Goal: Task Accomplishment & Management: Complete application form

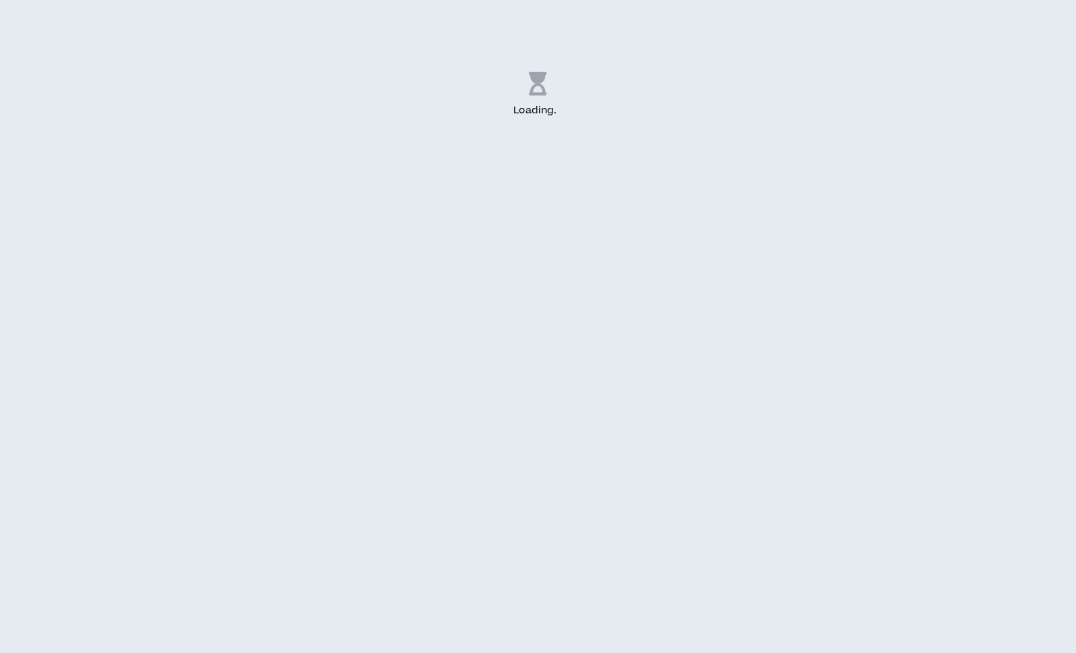
select select "US"
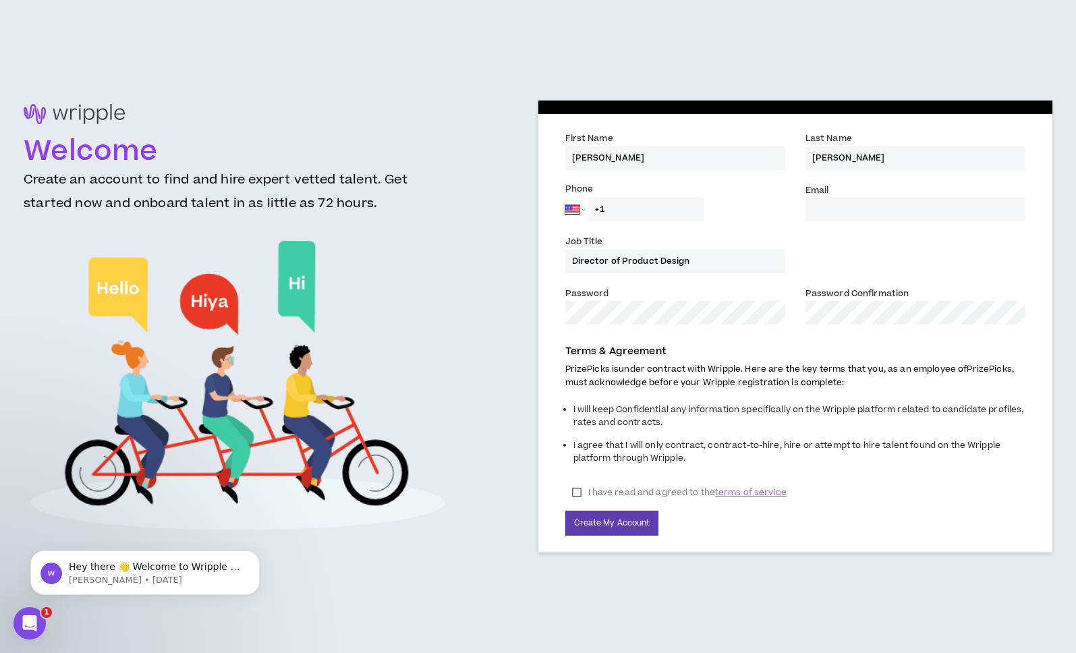
click at [573, 496] on label "I have read and agreed to the terms of service" at bounding box center [679, 492] width 228 height 20
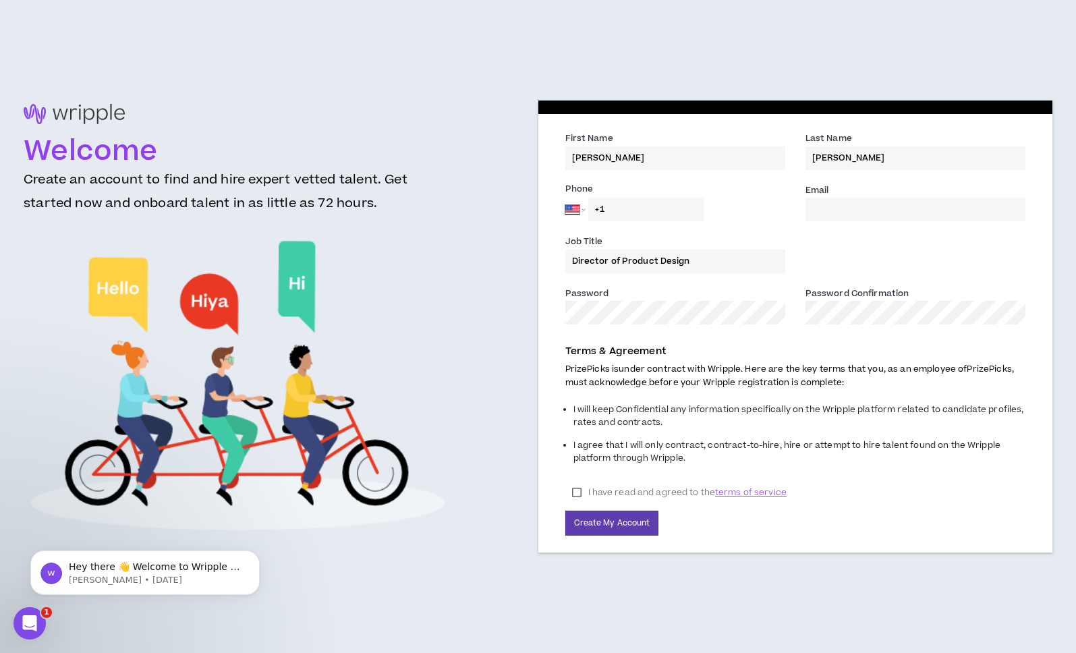
click at [859, 213] on input "Email *" at bounding box center [916, 210] width 220 height 24
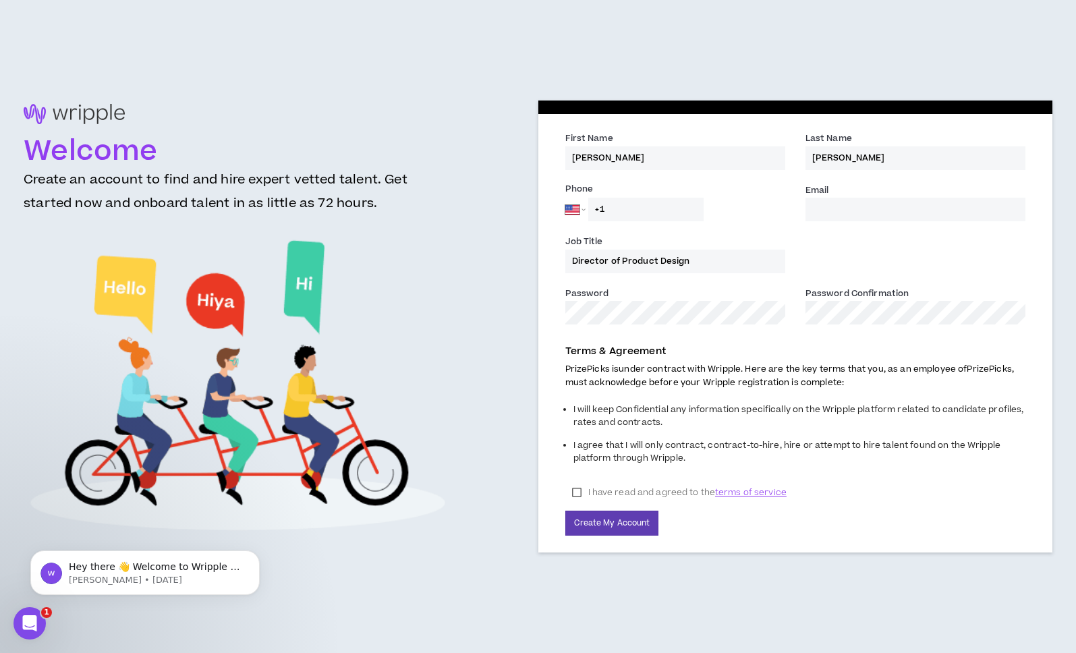
type input "[PERSON_NAME][EMAIL_ADDRESS][PERSON_NAME][DOMAIN_NAME]"
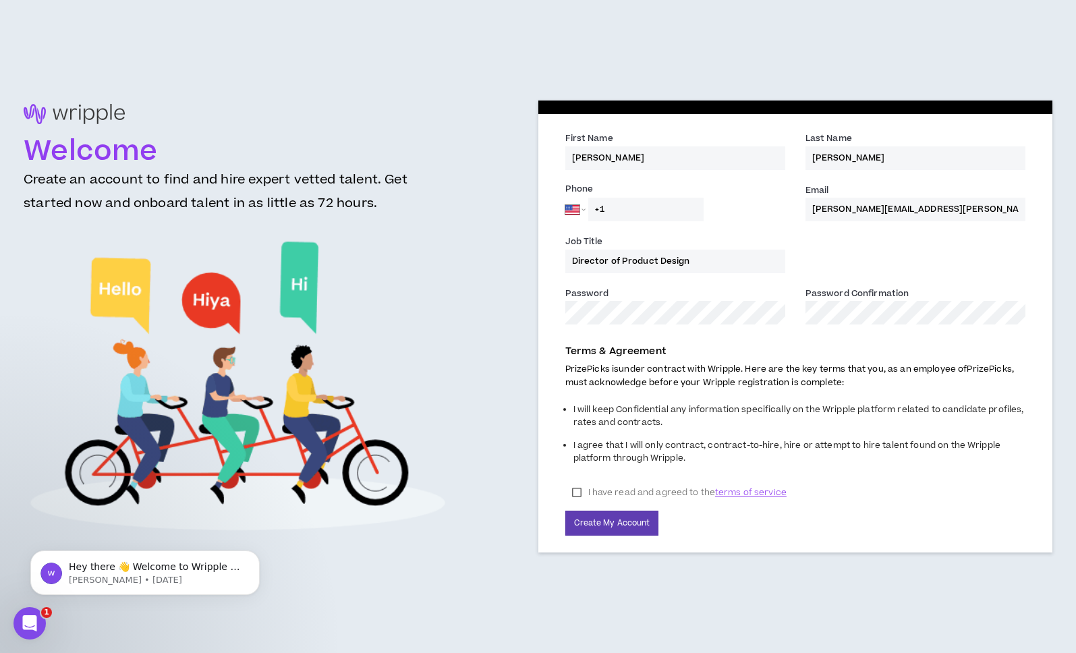
click at [650, 259] on input "Director of Product Design" at bounding box center [675, 262] width 220 height 24
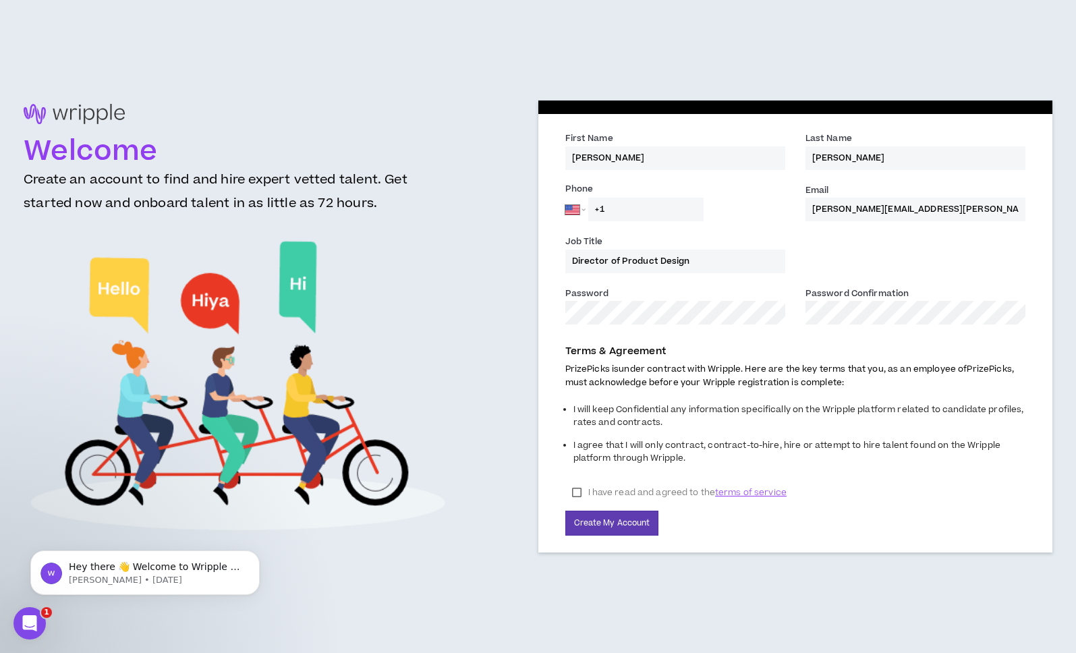
drag, startPoint x: 578, startPoint y: 260, endPoint x: 737, endPoint y: 262, distance: 159.3
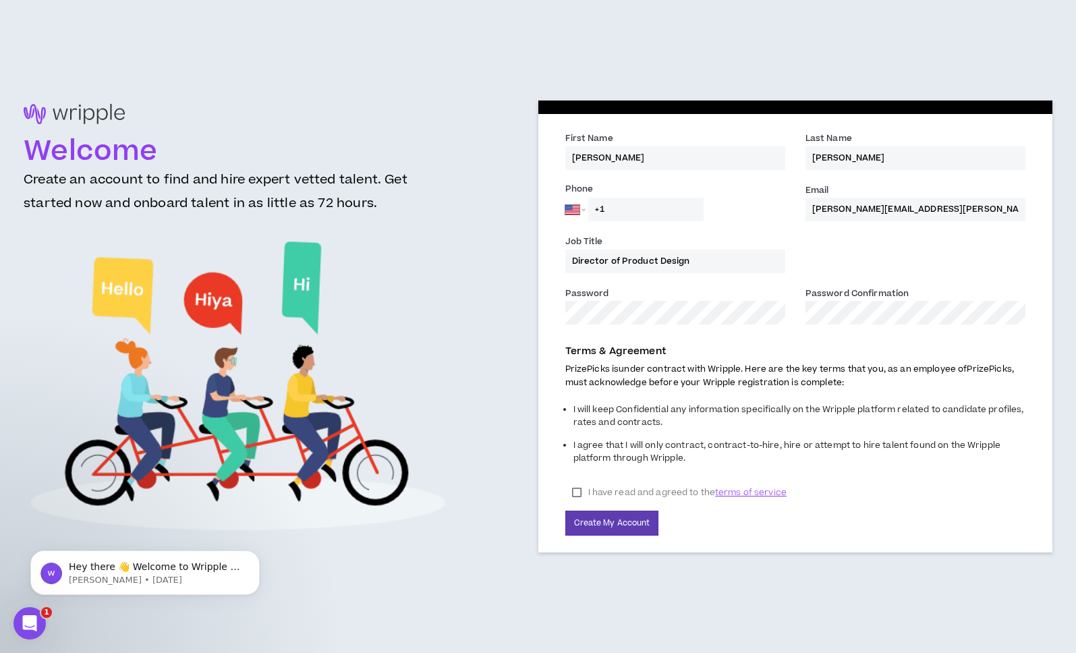
click at [735, 262] on input "Director of Product Design" at bounding box center [675, 262] width 220 height 24
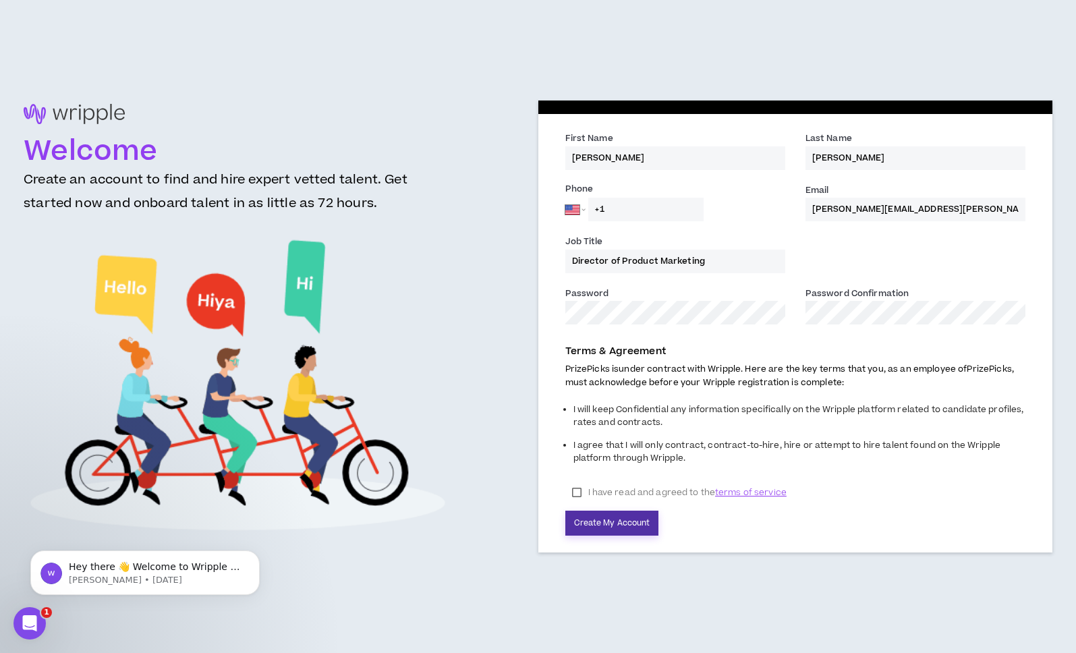
type input "Director of Product Marketing"
click at [603, 518] on button "Create My Account" at bounding box center [612, 523] width 94 height 25
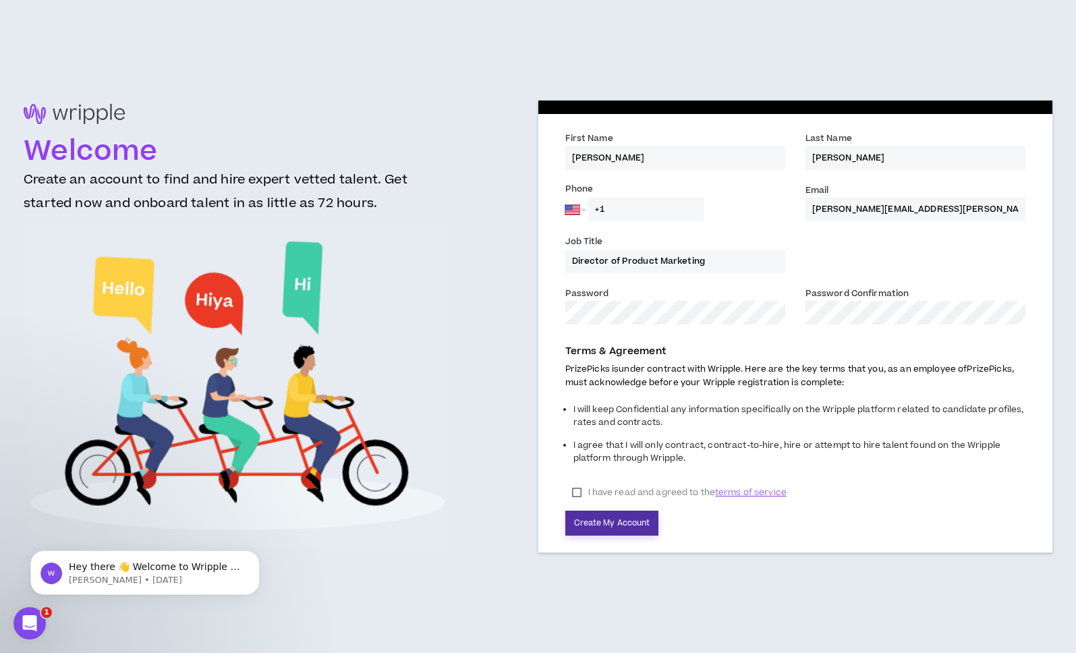
click at [607, 517] on button "Create My Account" at bounding box center [612, 523] width 94 height 25
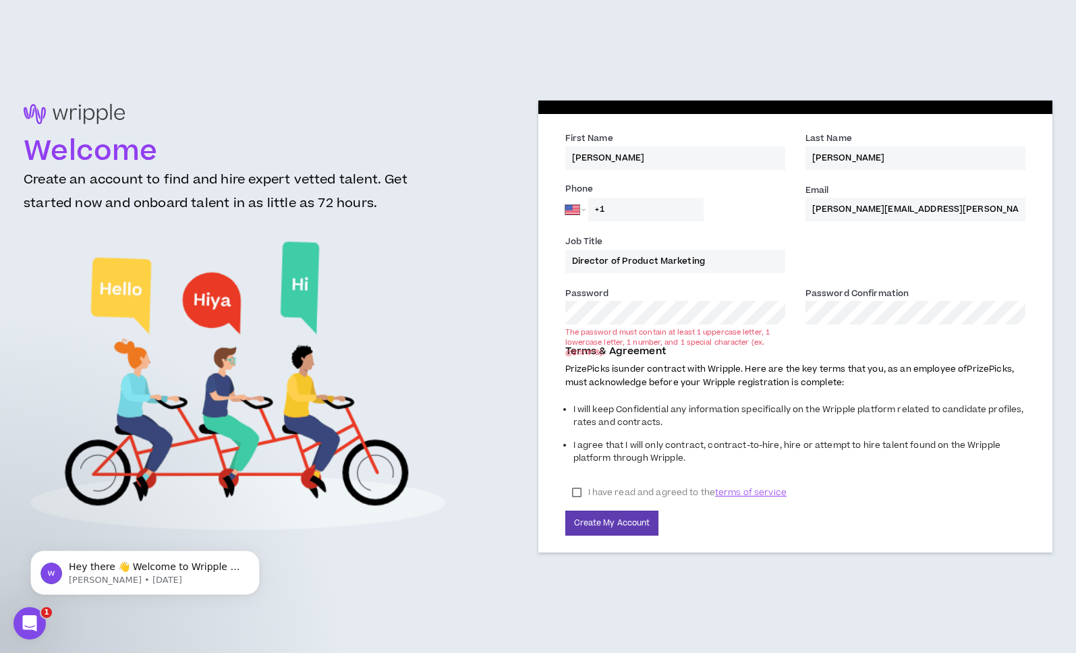
click at [873, 477] on div "Terms & Agreement PrizePicks is under contract with Wripple. Here are the key t…" at bounding box center [795, 436] width 481 height 198
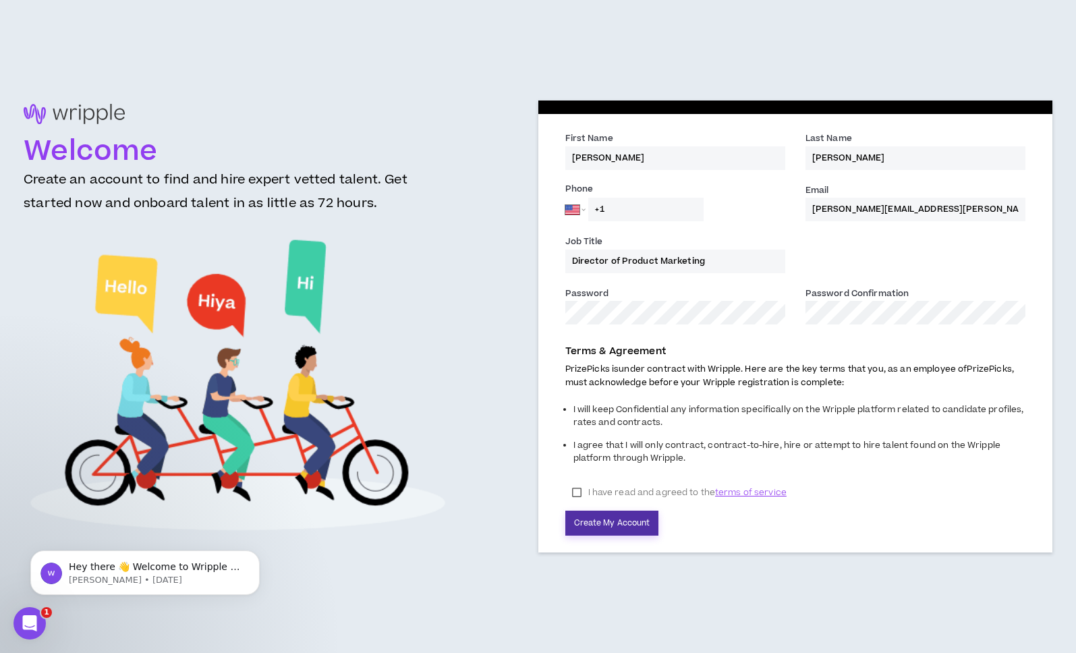
click at [626, 514] on button "Create My Account" at bounding box center [612, 523] width 94 height 25
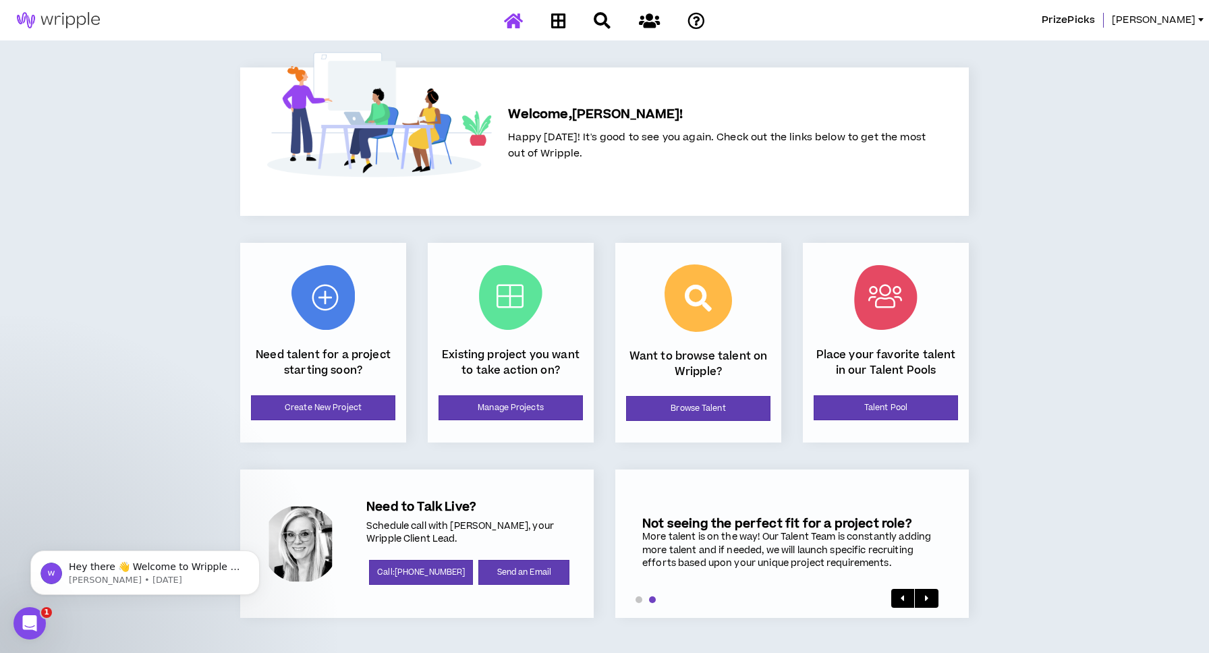
click at [555, 22] on icon at bounding box center [558, 20] width 15 height 17
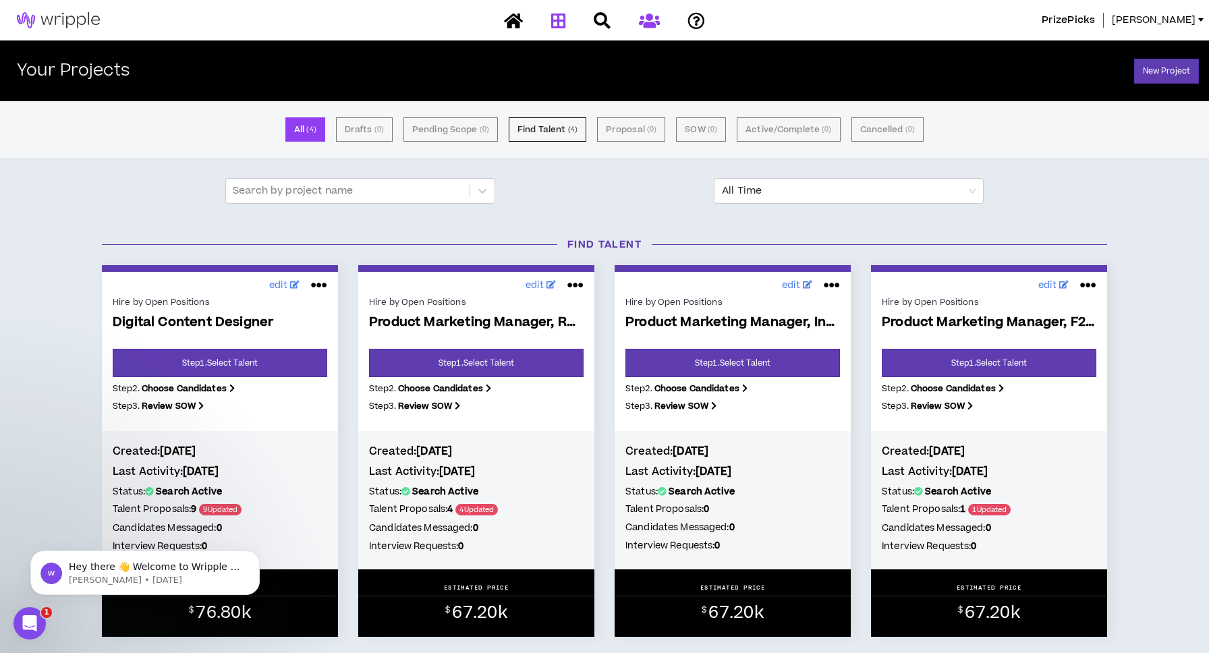
click at [636, 26] on link at bounding box center [650, 21] width 28 height 24
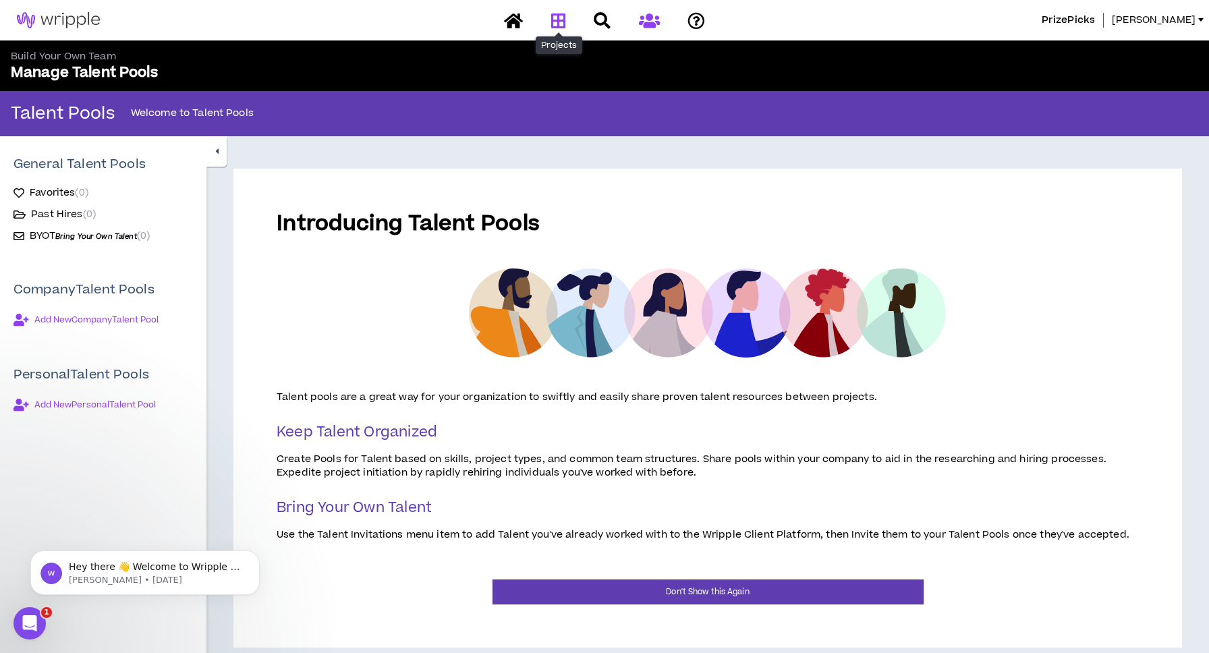
click at [549, 28] on link at bounding box center [559, 21] width 22 height 24
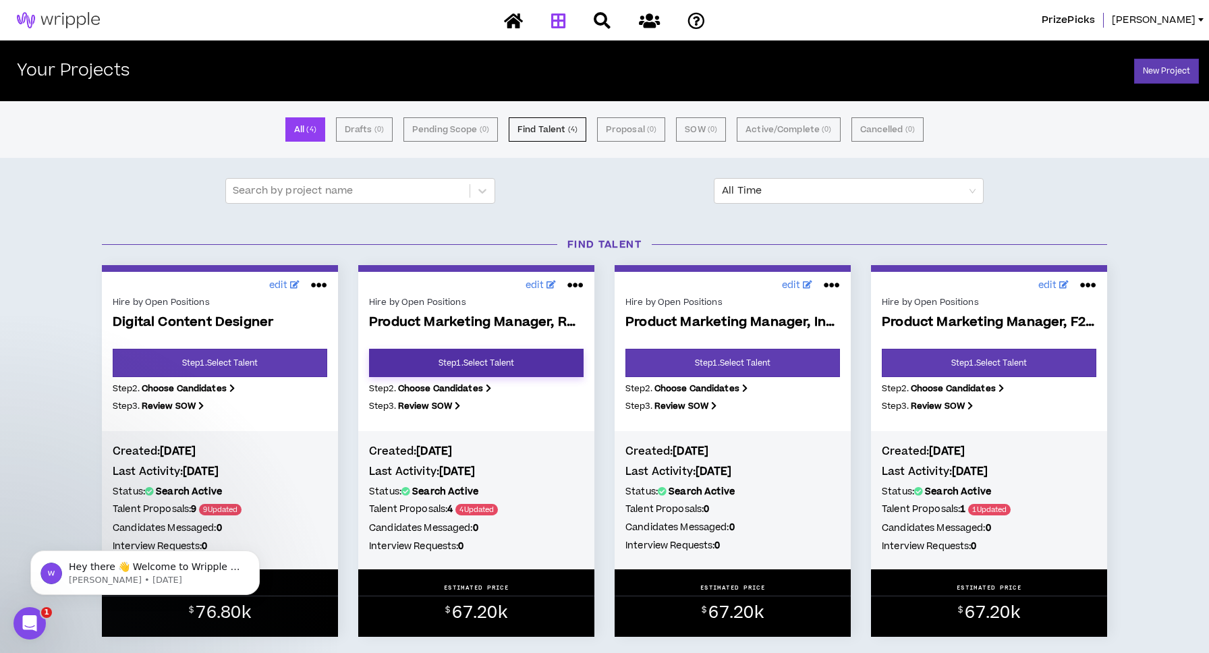
click at [457, 364] on link "Step 1 . Select Talent" at bounding box center [476, 363] width 215 height 28
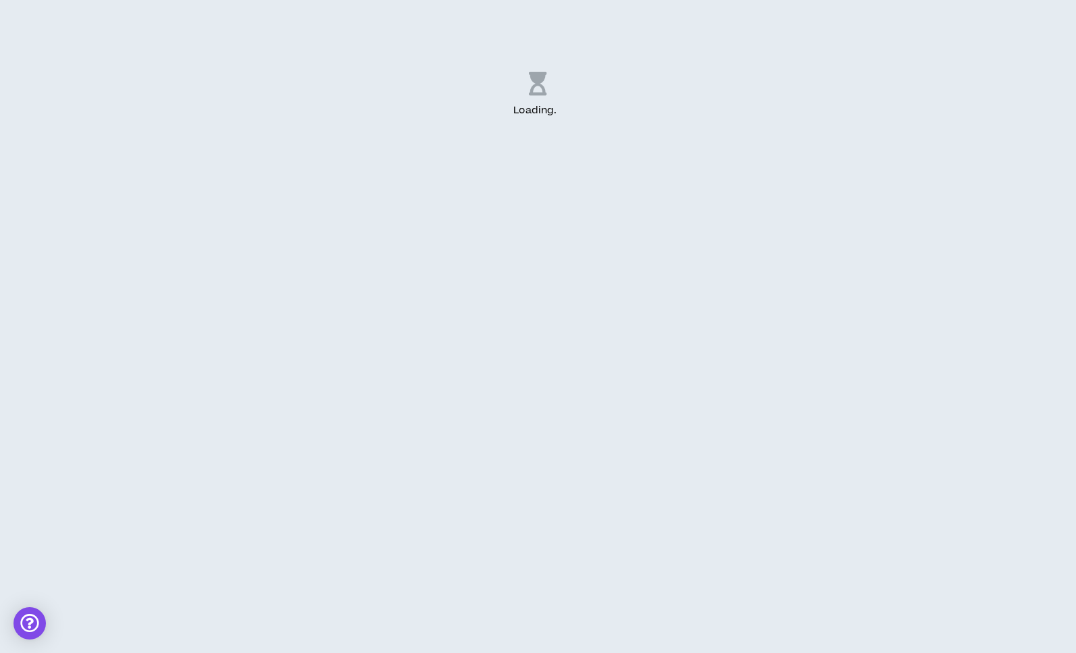
select select "US"
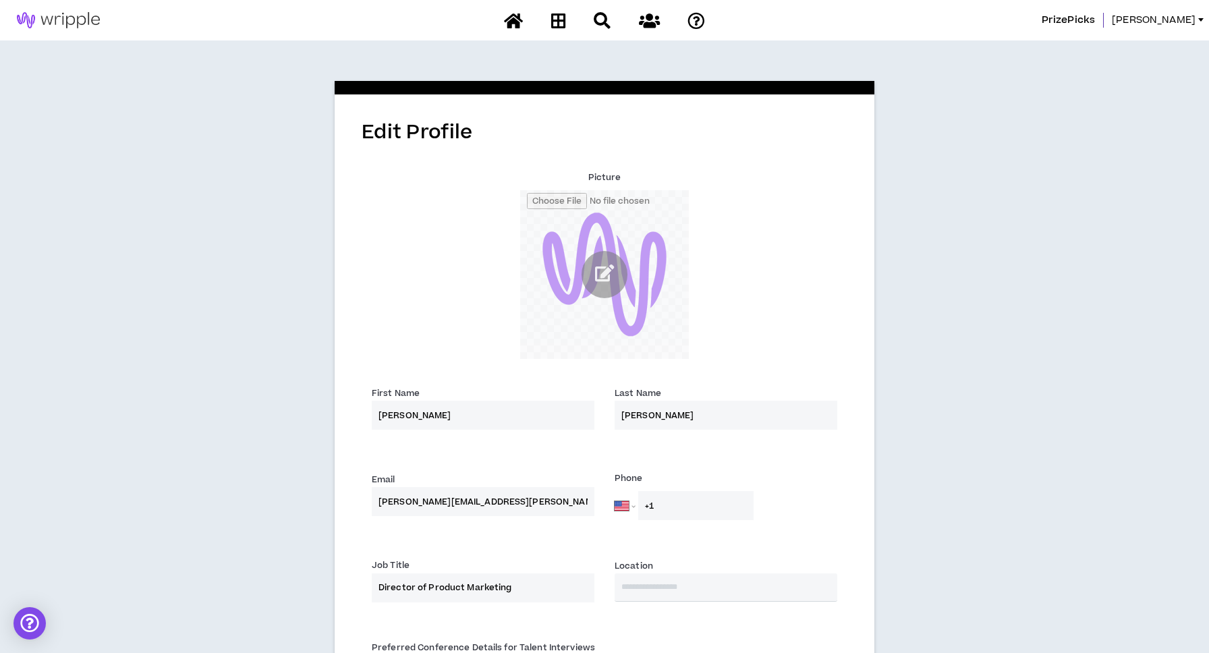
scroll to position [275, 0]
